Goal: Communication & Community: Share content

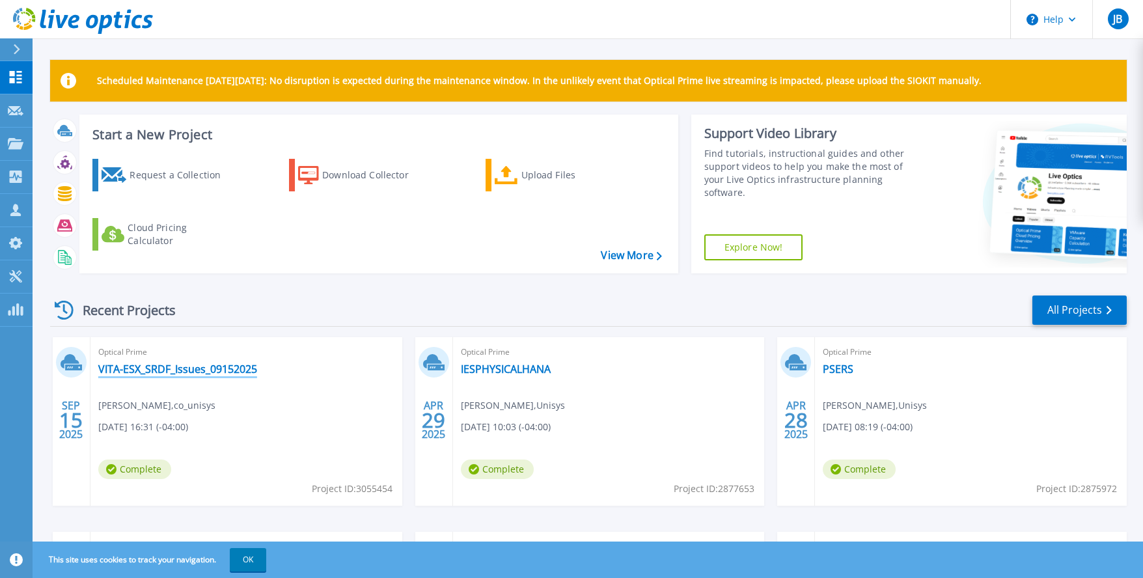
click at [156, 369] on link "VITA-ESX_SRDF_Issues_09152025" at bounding box center [177, 369] width 159 height 13
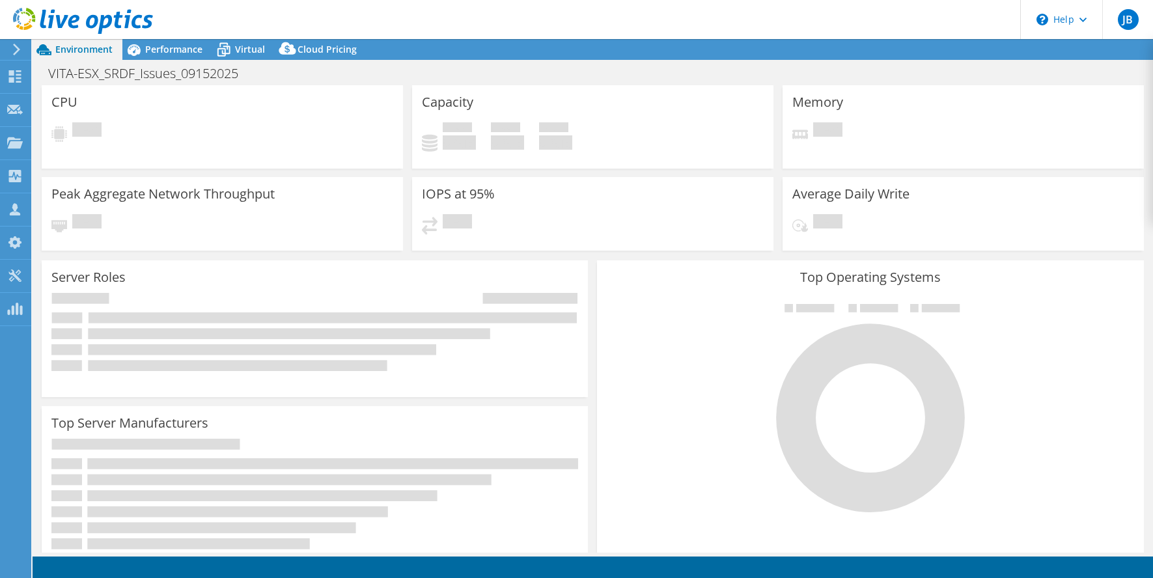
select select "USD"
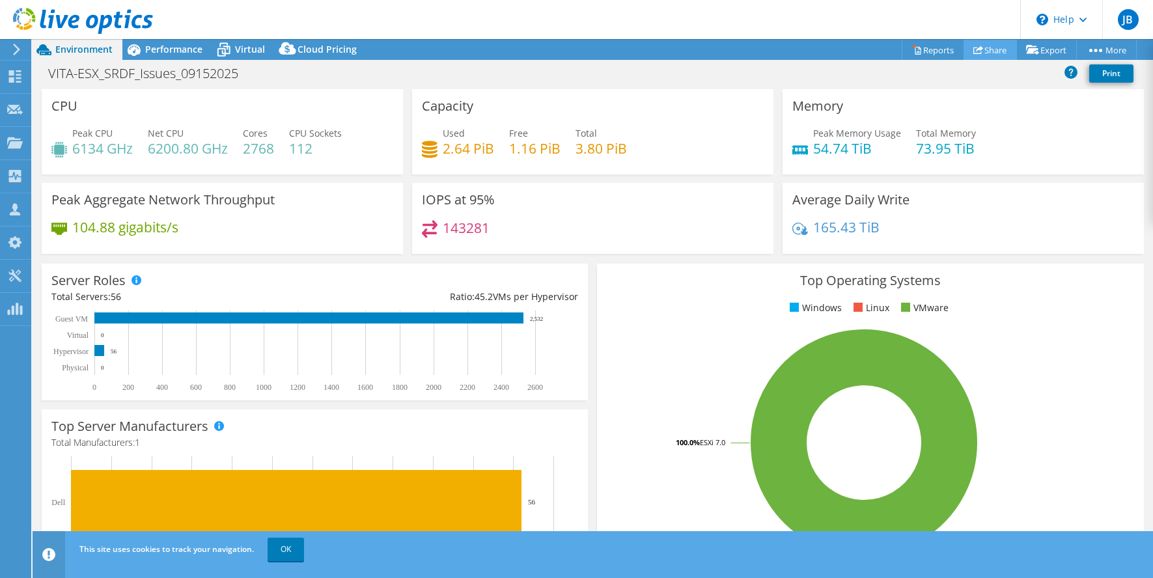
click at [989, 51] on link "Share" at bounding box center [990, 50] width 53 height 20
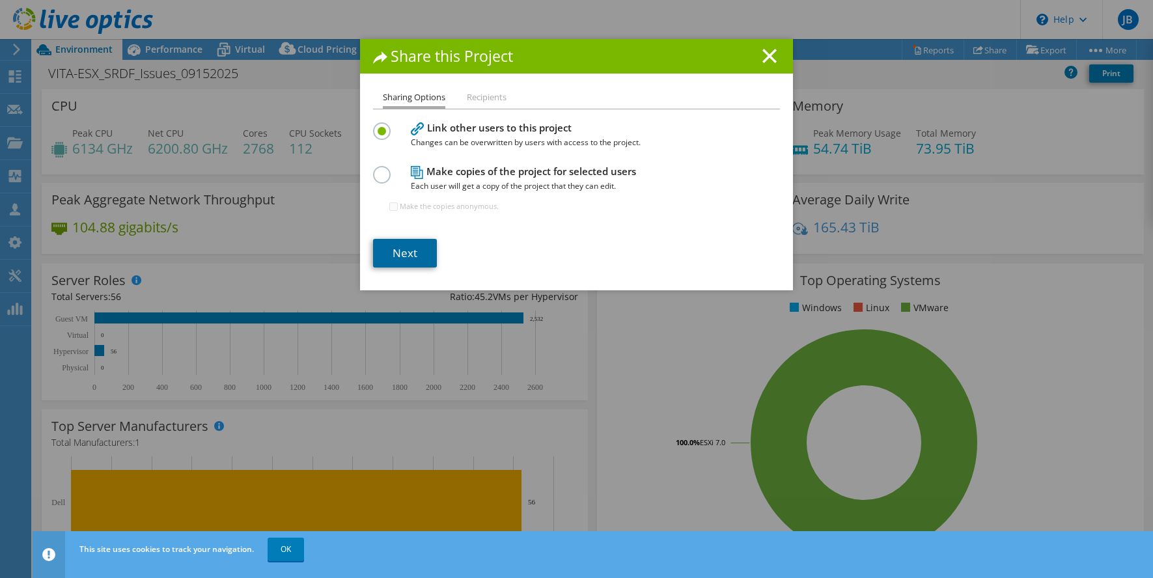
click at [404, 249] on link "Next" at bounding box center [405, 253] width 64 height 29
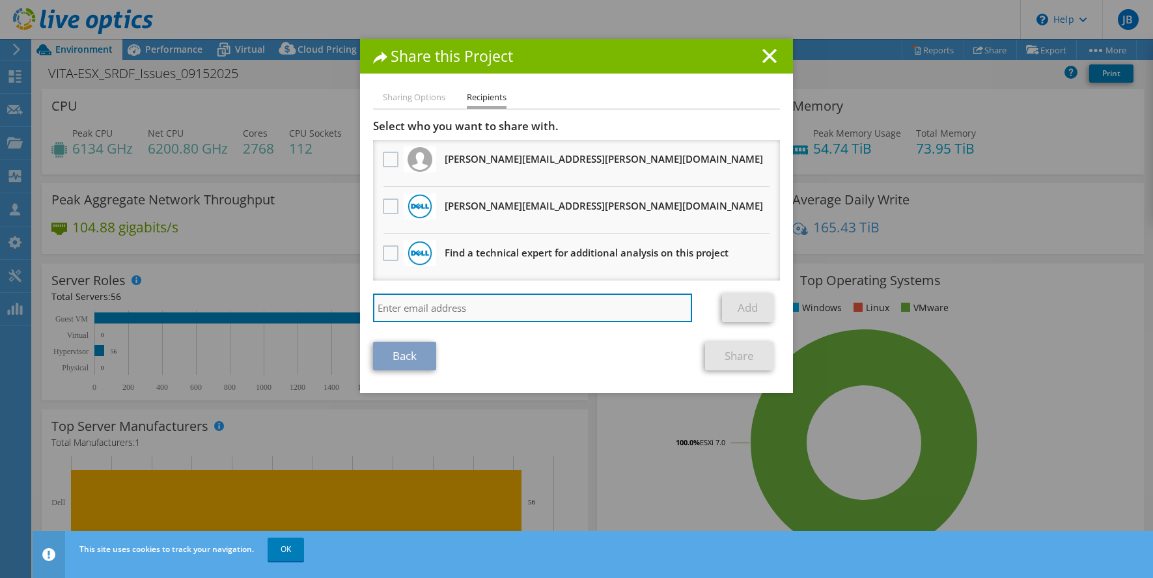
click at [486, 308] on input "search" at bounding box center [532, 308] width 319 height 29
paste input "[PERSON_NAME][EMAIL_ADDRESS][PERSON_NAME][DOMAIN_NAME]"
type input "[PERSON_NAME][EMAIL_ADDRESS][PERSON_NAME][DOMAIN_NAME]"
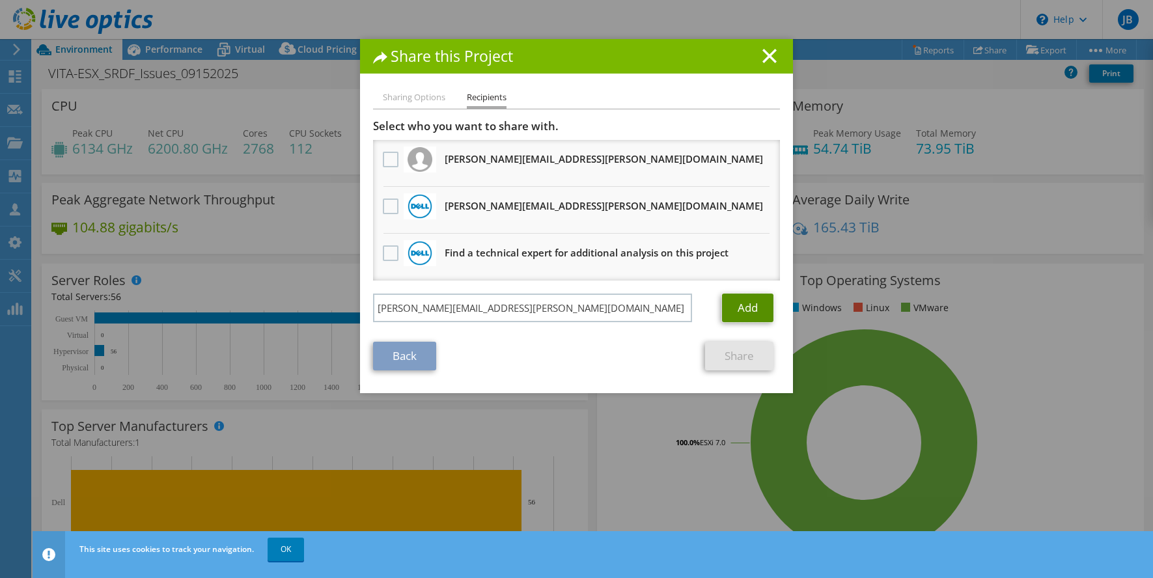
click at [735, 301] on link "Add" at bounding box center [747, 308] width 51 height 29
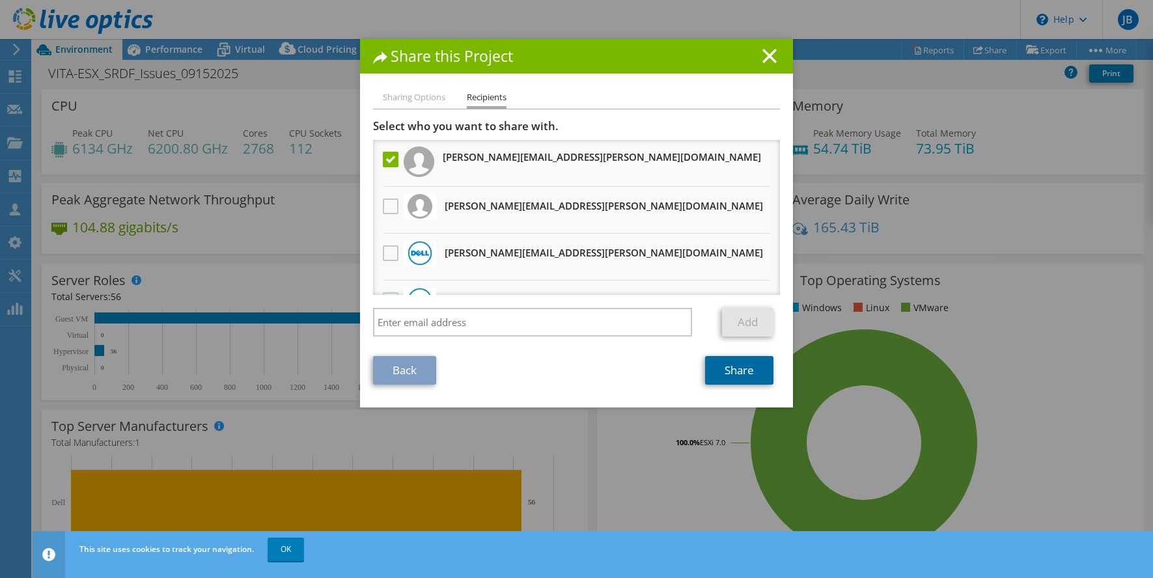
click at [727, 366] on link "Share" at bounding box center [739, 370] width 68 height 29
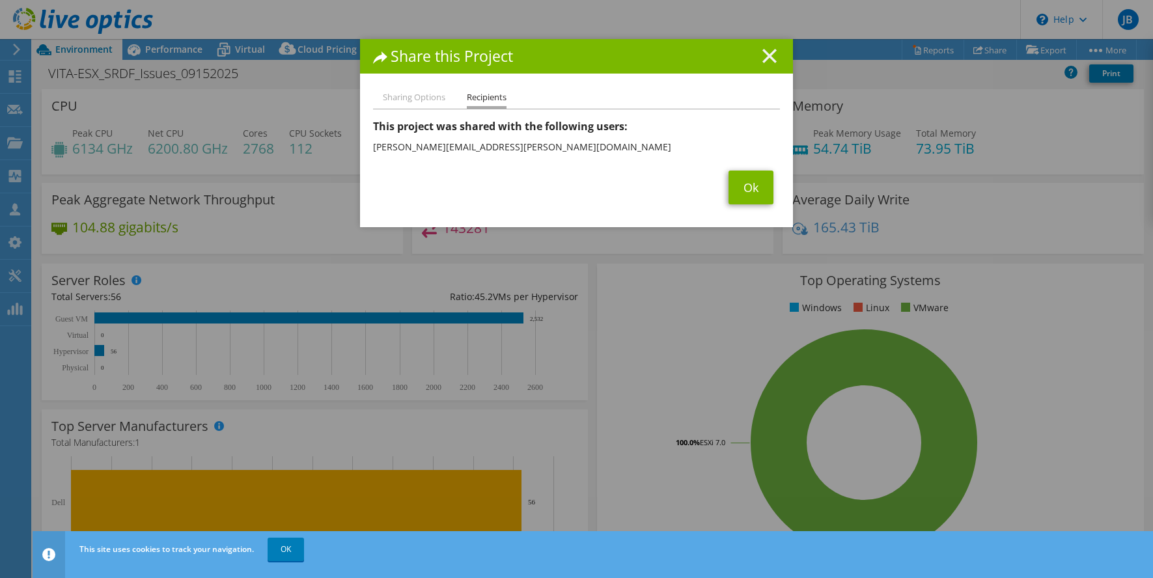
click at [763, 54] on line at bounding box center [769, 55] width 13 height 13
